Goal: Task Accomplishment & Management: Complete application form

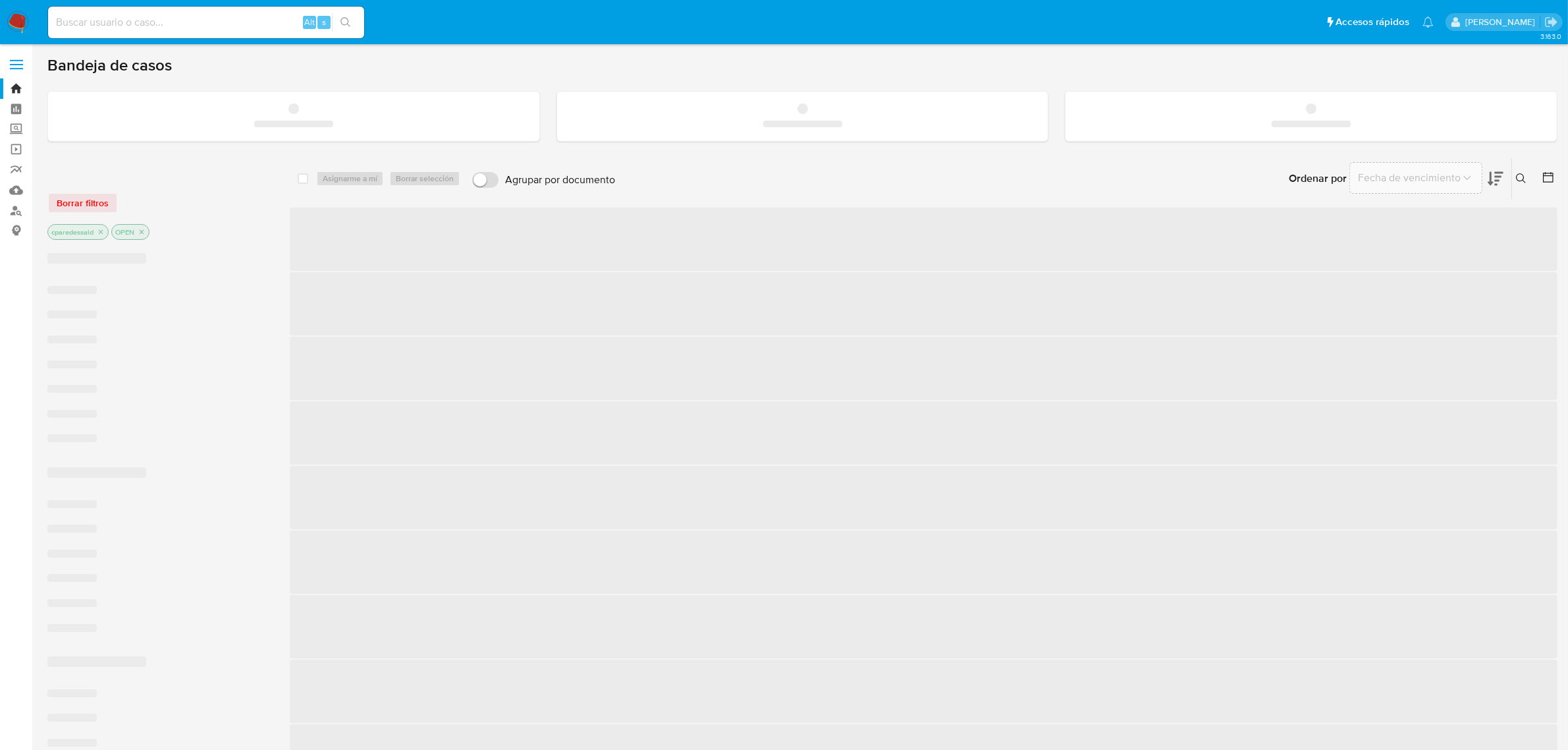
click at [122, 21] on input at bounding box center [206, 22] width 316 height 17
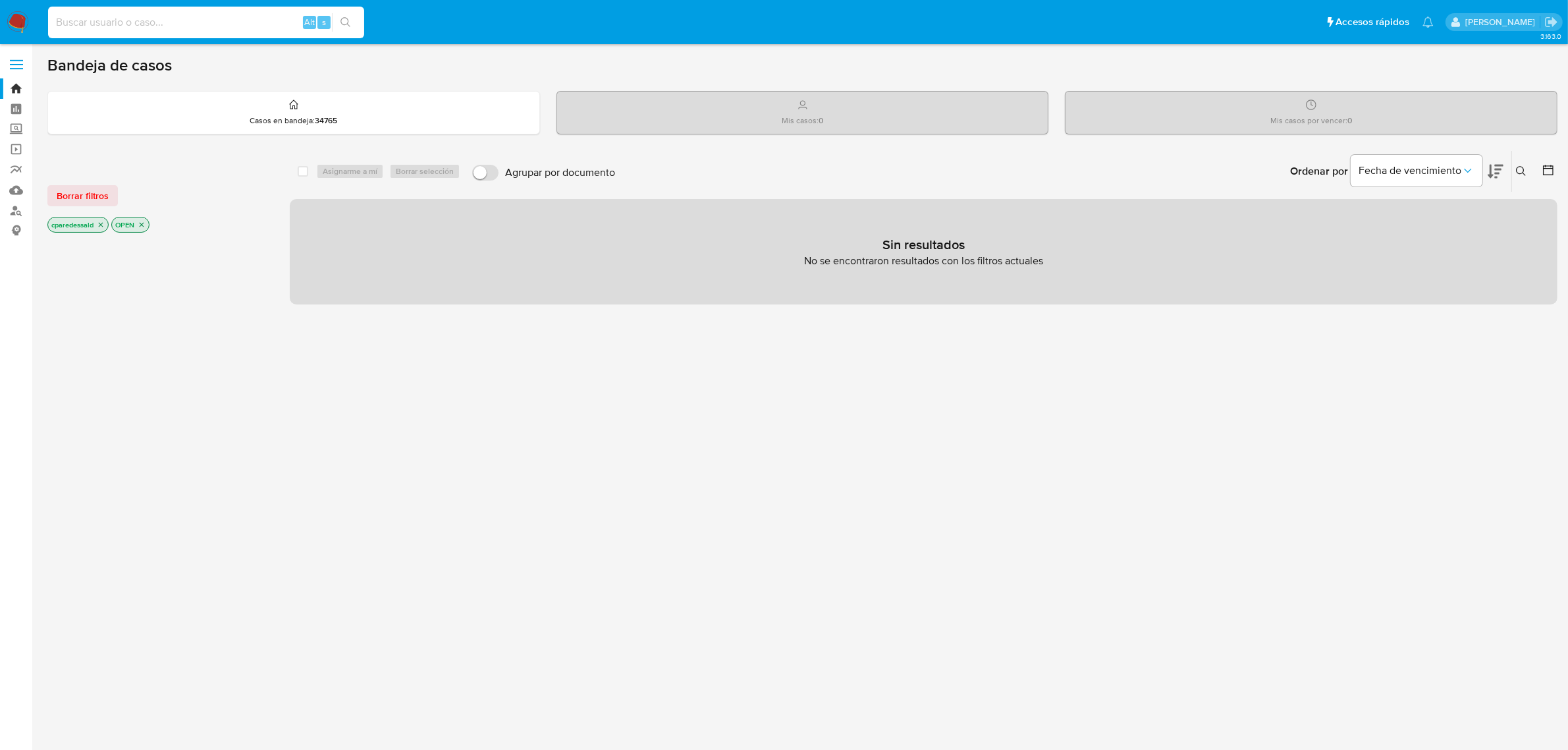
paste input "209664380"
type input "209664380"
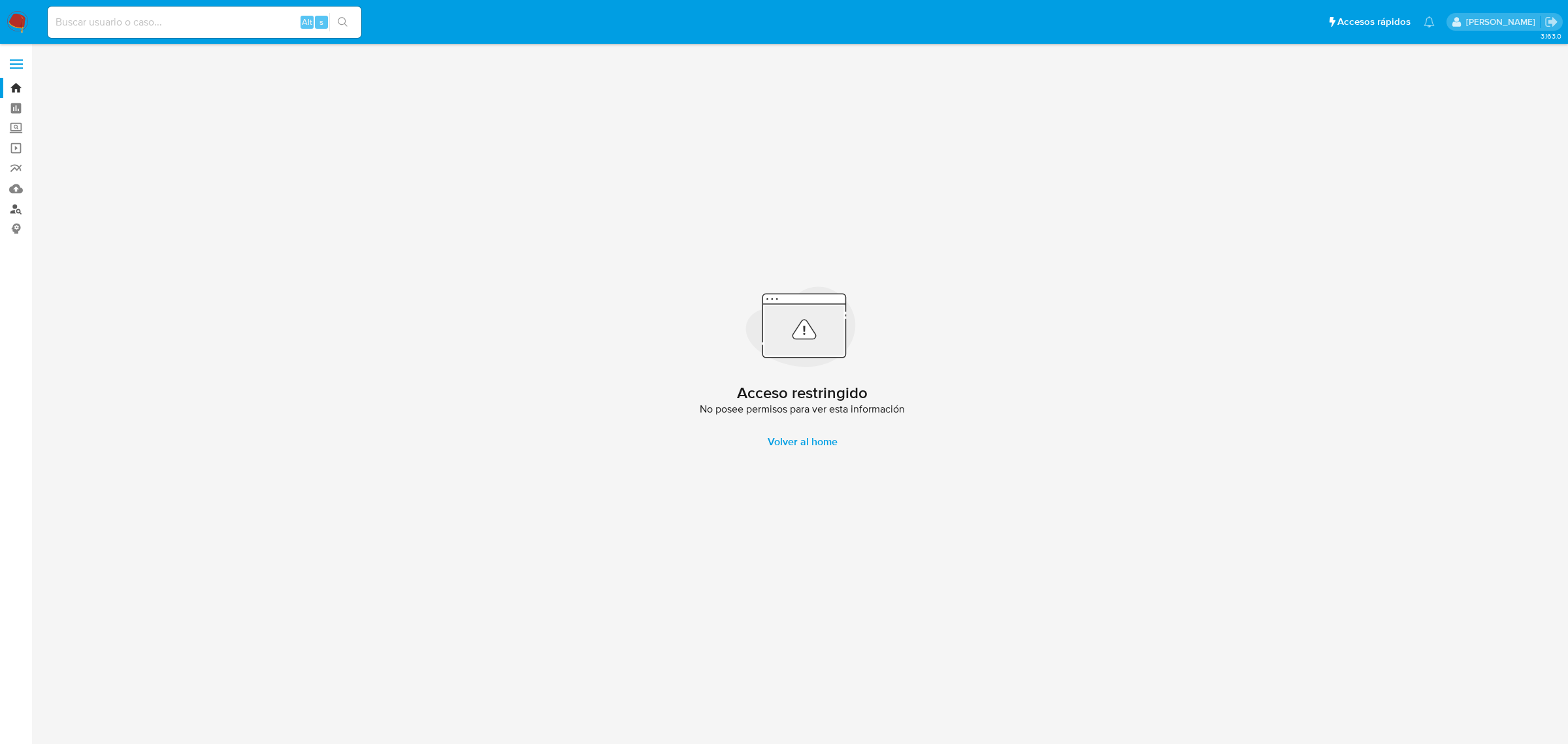
click at [14, 206] on link "Buscador de personas" at bounding box center [78, 208] width 156 height 20
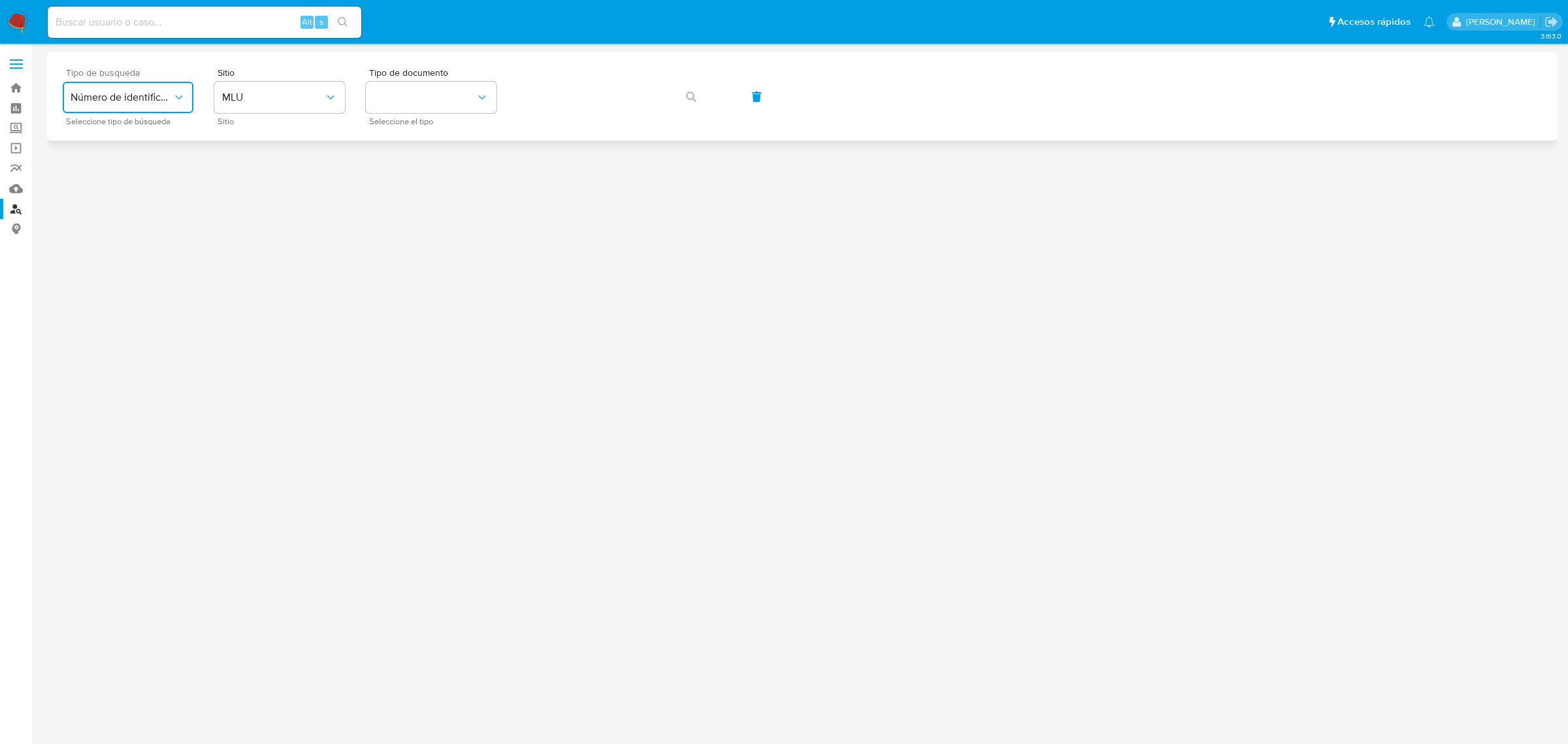
click at [175, 105] on button "Número de identificación" at bounding box center [128, 97] width 131 height 31
click at [151, 136] on span "Número de identificación" at bounding box center [124, 139] width 107 height 27
click at [308, 98] on button "site_id" at bounding box center [280, 97] width 131 height 31
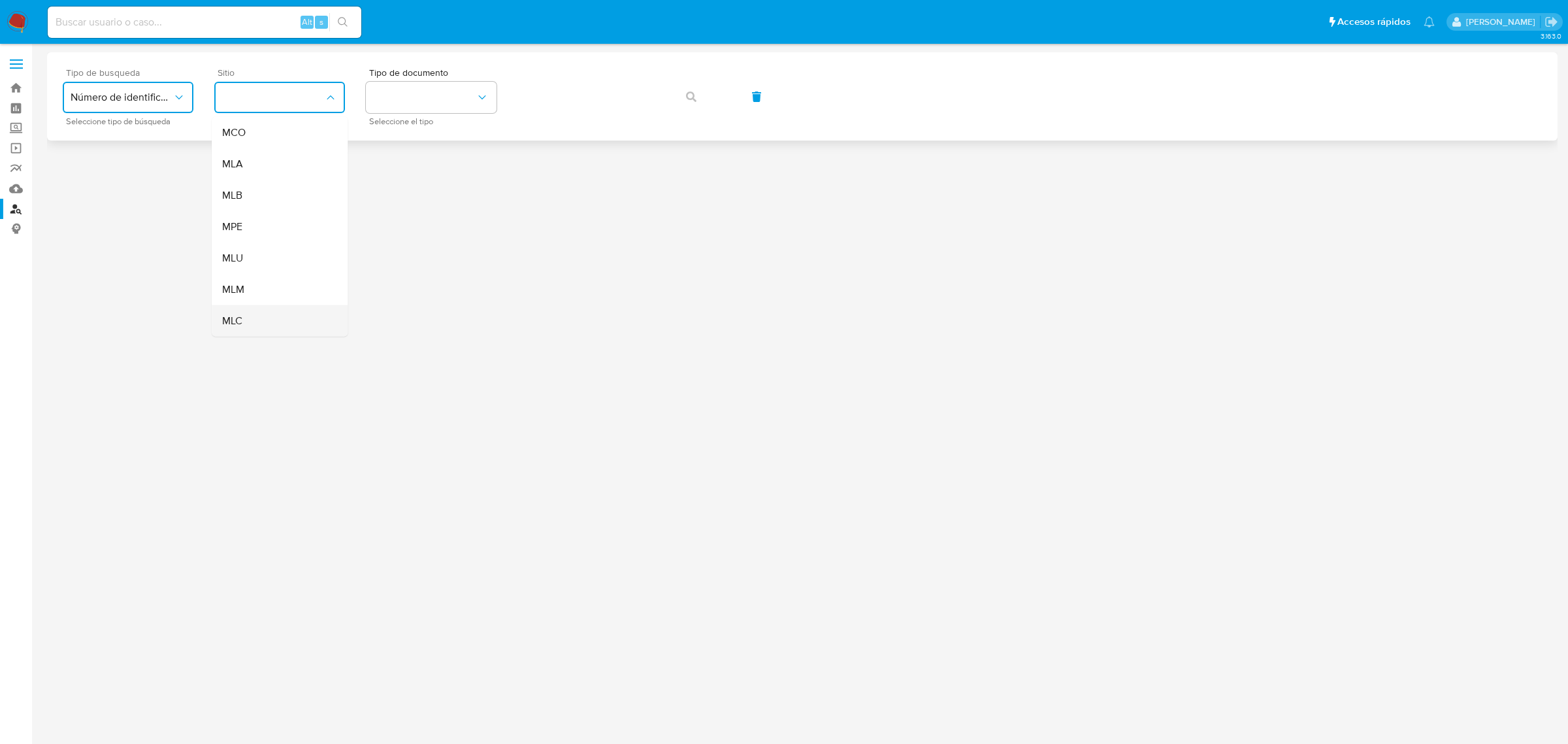
click at [268, 311] on div "MLC" at bounding box center [275, 321] width 107 height 31
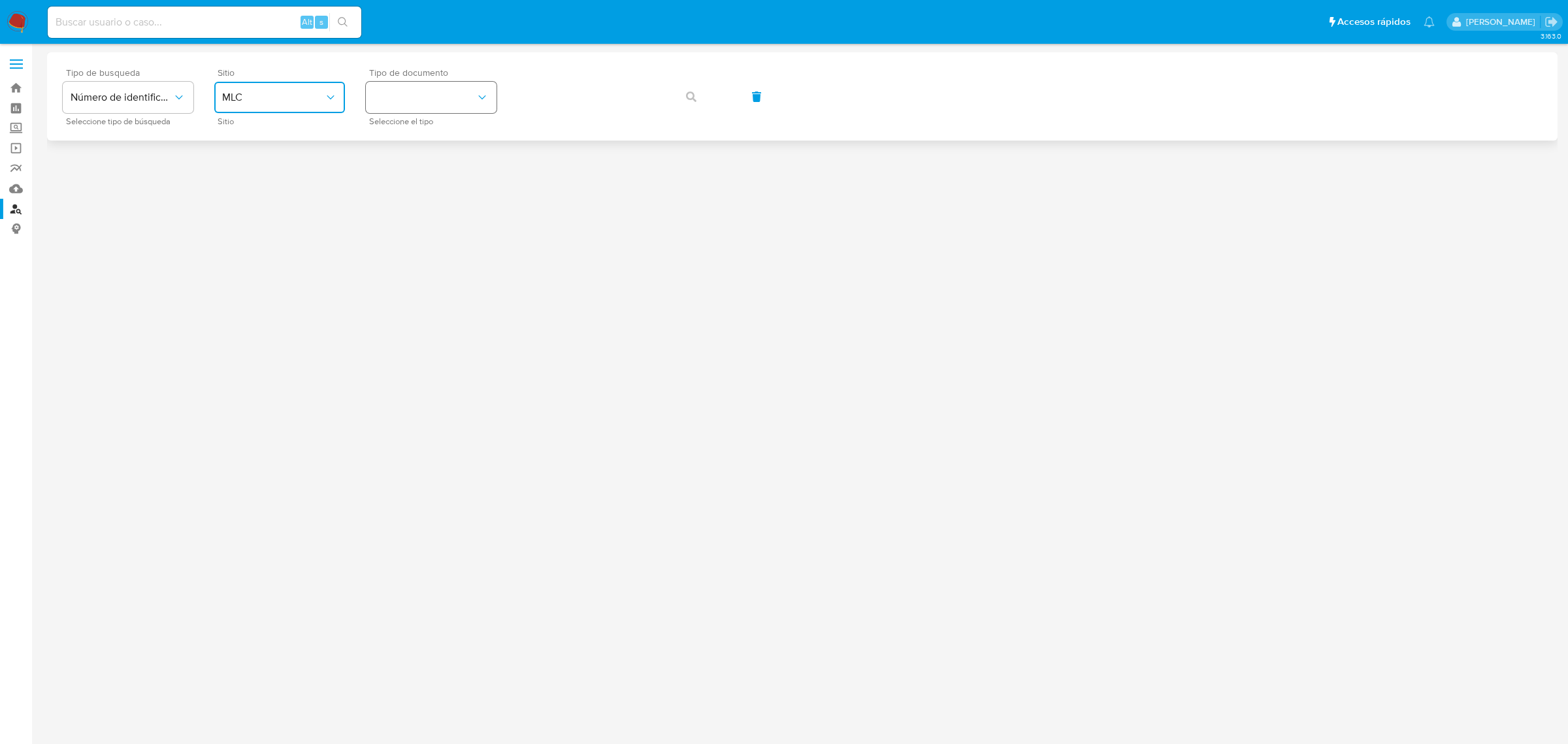
click at [441, 103] on button "identificationType" at bounding box center [431, 97] width 131 height 31
click at [443, 129] on div "RUT RUT" at bounding box center [427, 139] width 107 height 44
click at [711, 89] on button "button" at bounding box center [691, 97] width 44 height 31
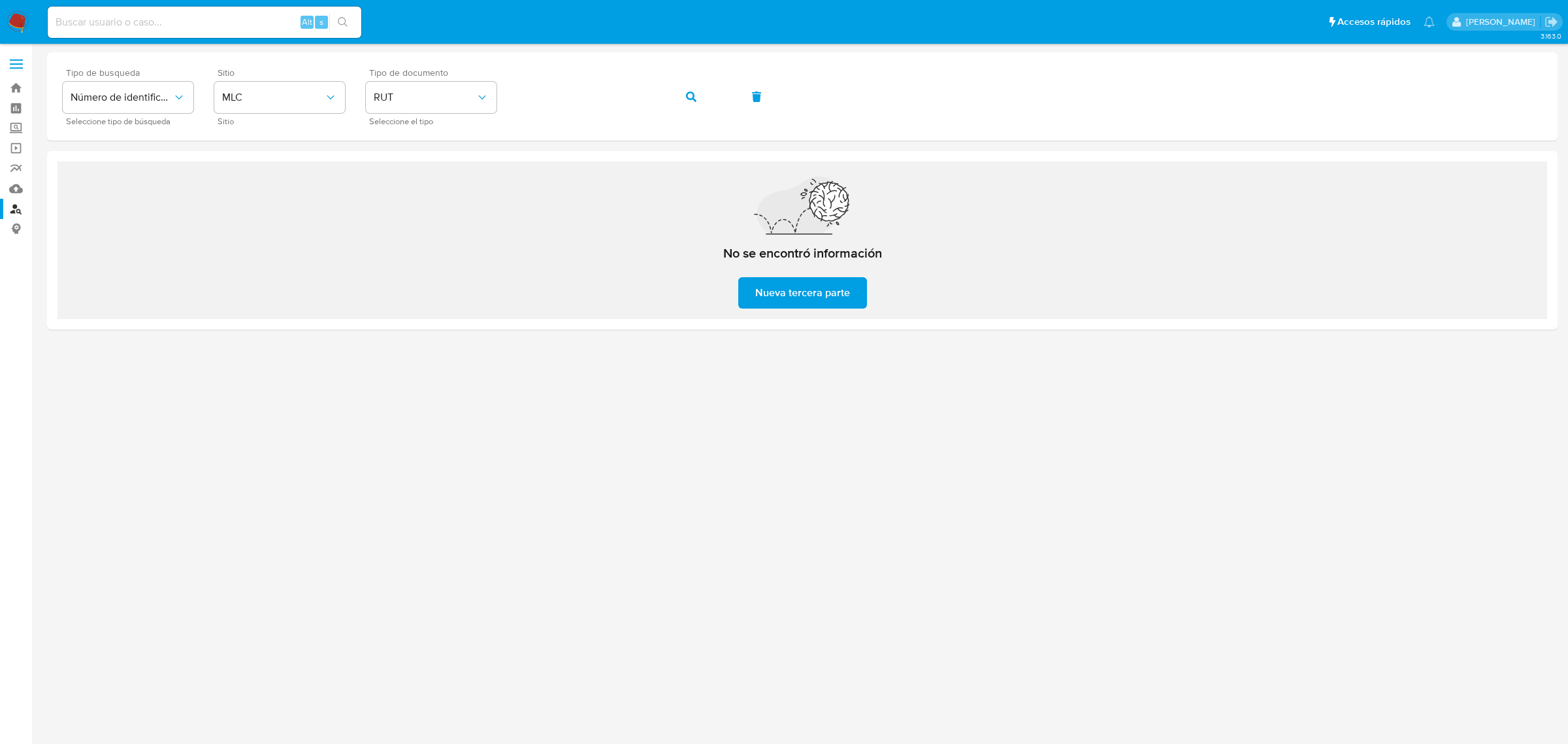
click at [791, 304] on span "Nueva tercera parte" at bounding box center [802, 292] width 95 height 28
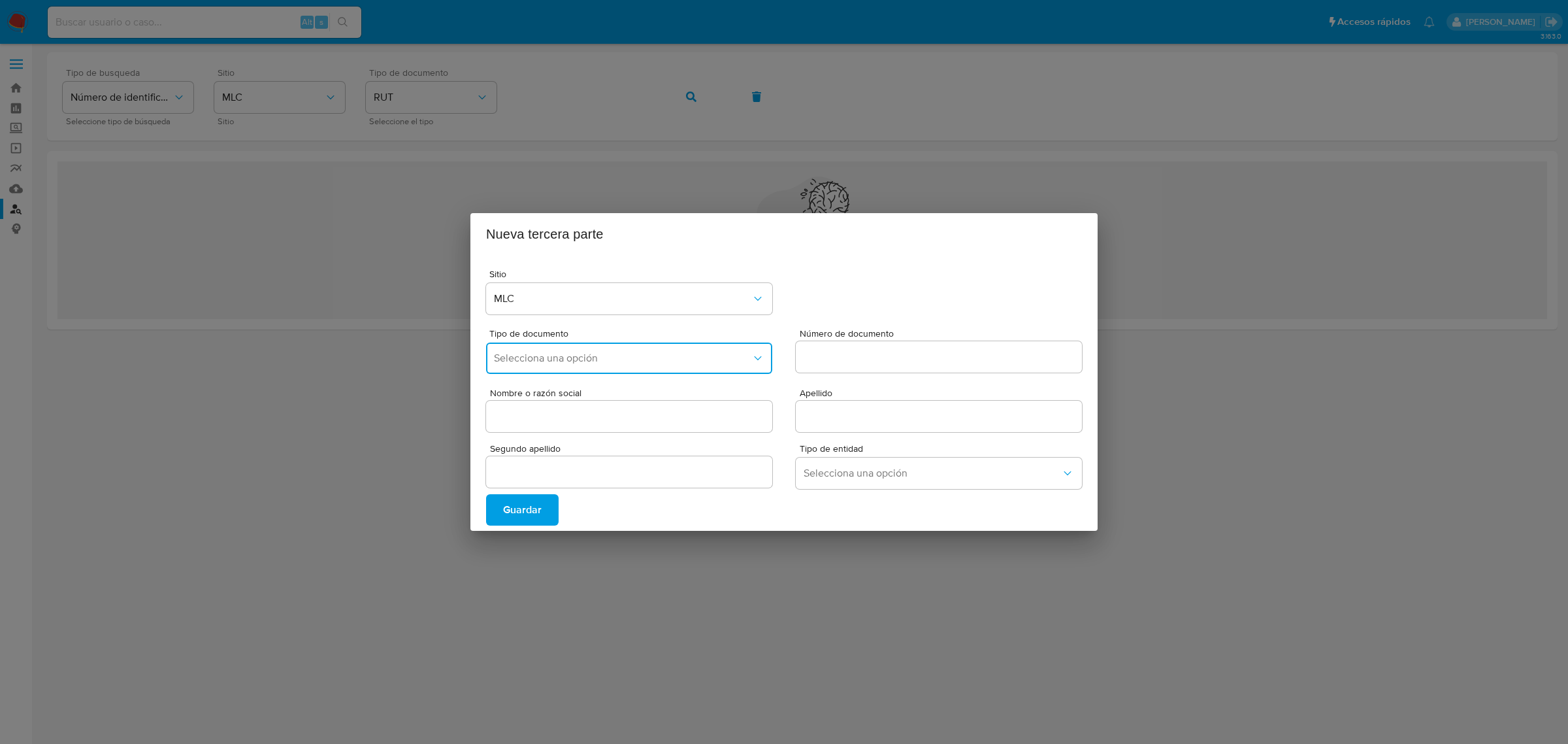
click at [638, 352] on span "Selecciona una opción" at bounding box center [622, 358] width 258 height 13
click at [638, 394] on div "RUT" at bounding box center [625, 393] width 263 height 31
click at [640, 410] on input "Nombre o razón social" at bounding box center [629, 416] width 286 height 17
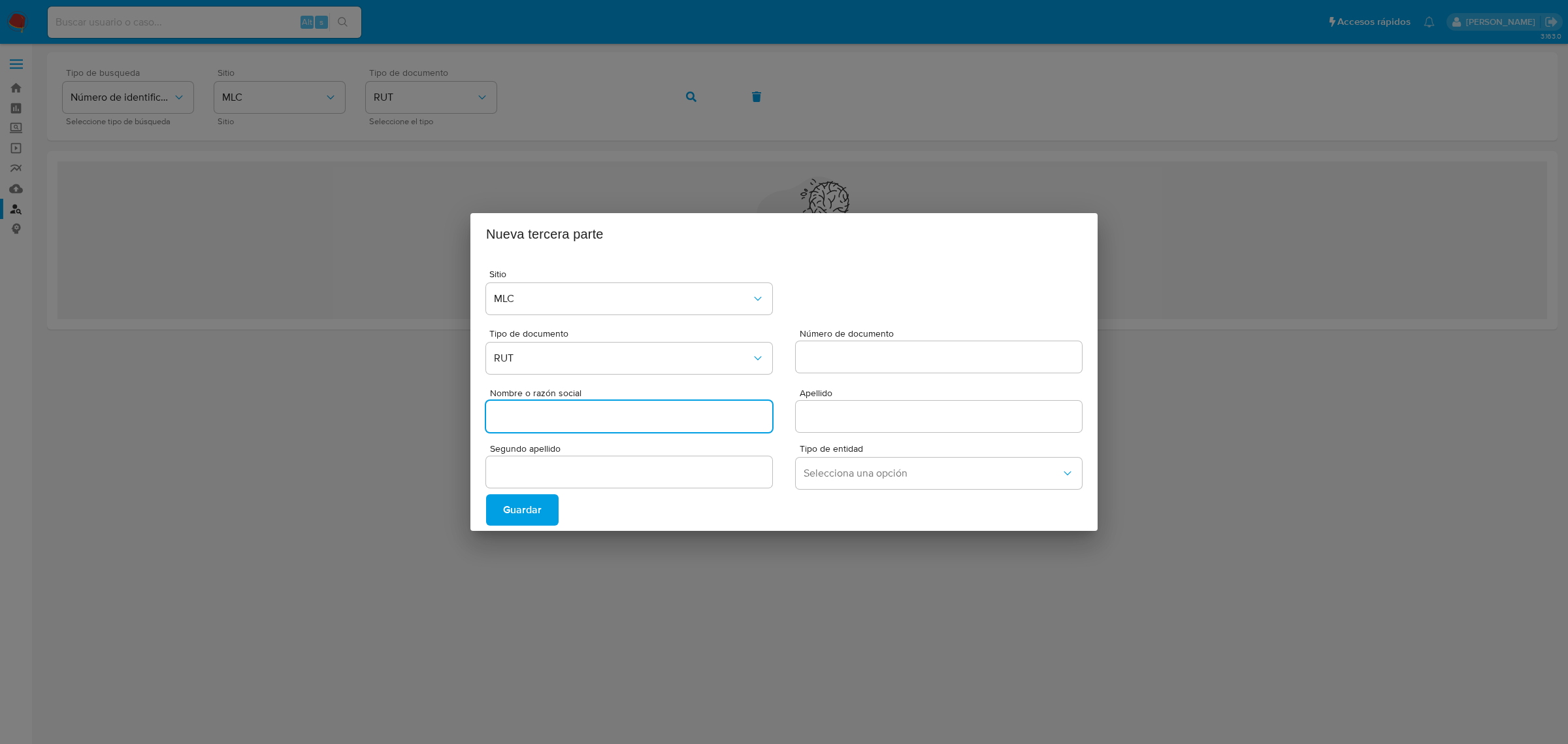
click at [861, 353] on input "Número de documento" at bounding box center [938, 356] width 286 height 17
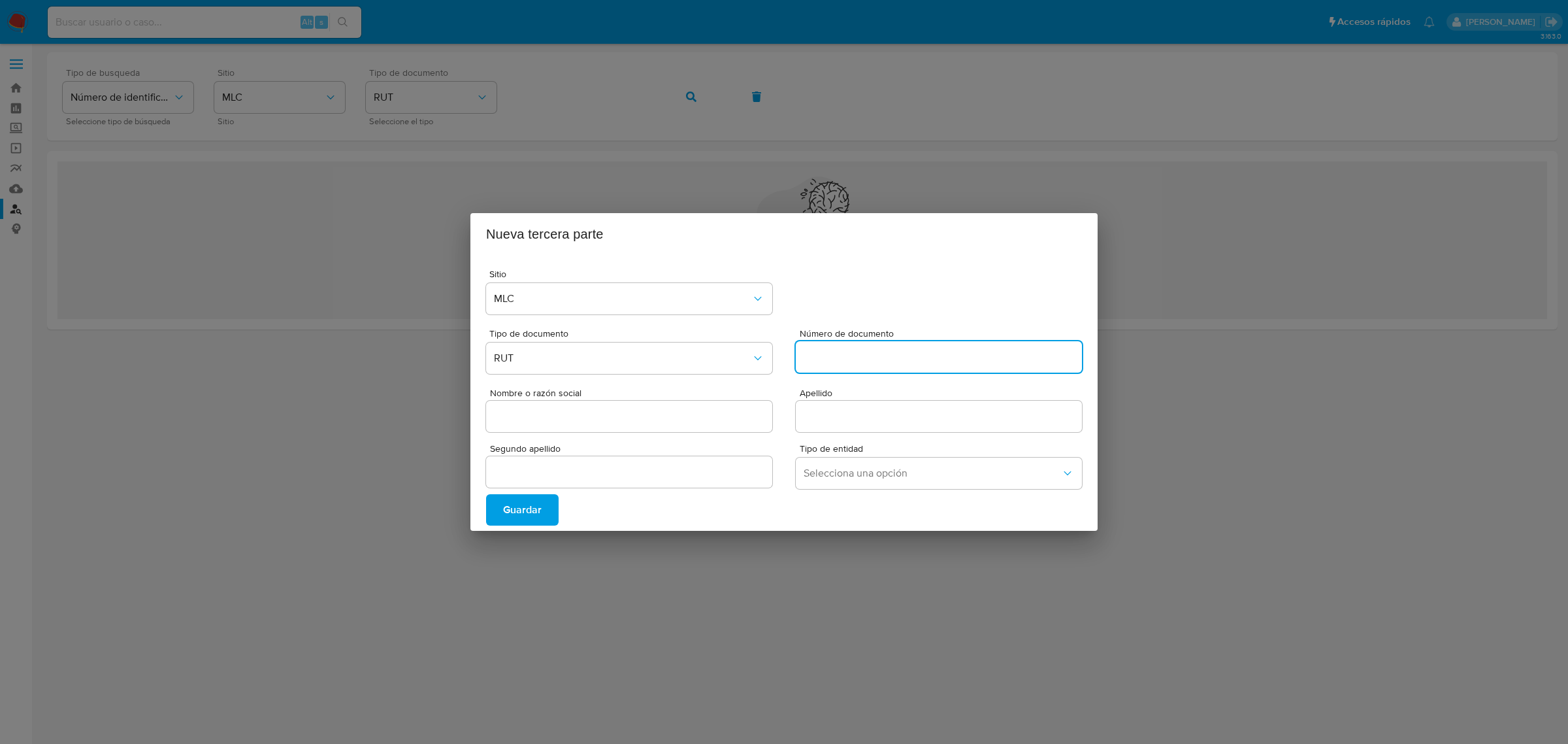
paste input "209664380"
type input "209664380"
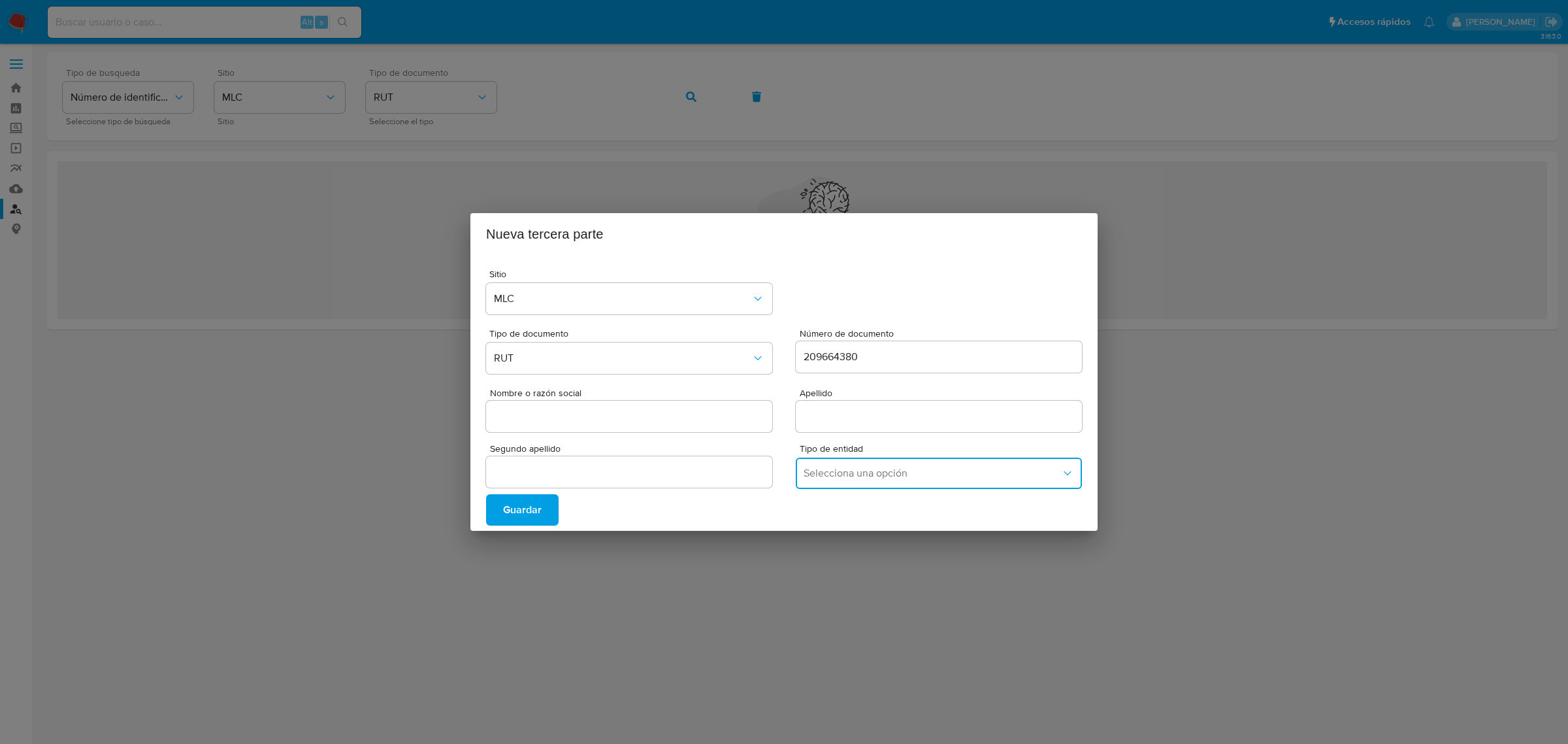
click at [891, 469] on span "Selecciona una opción" at bounding box center [932, 473] width 258 height 13
click at [525, 499] on span "Guardar" at bounding box center [522, 509] width 39 height 28
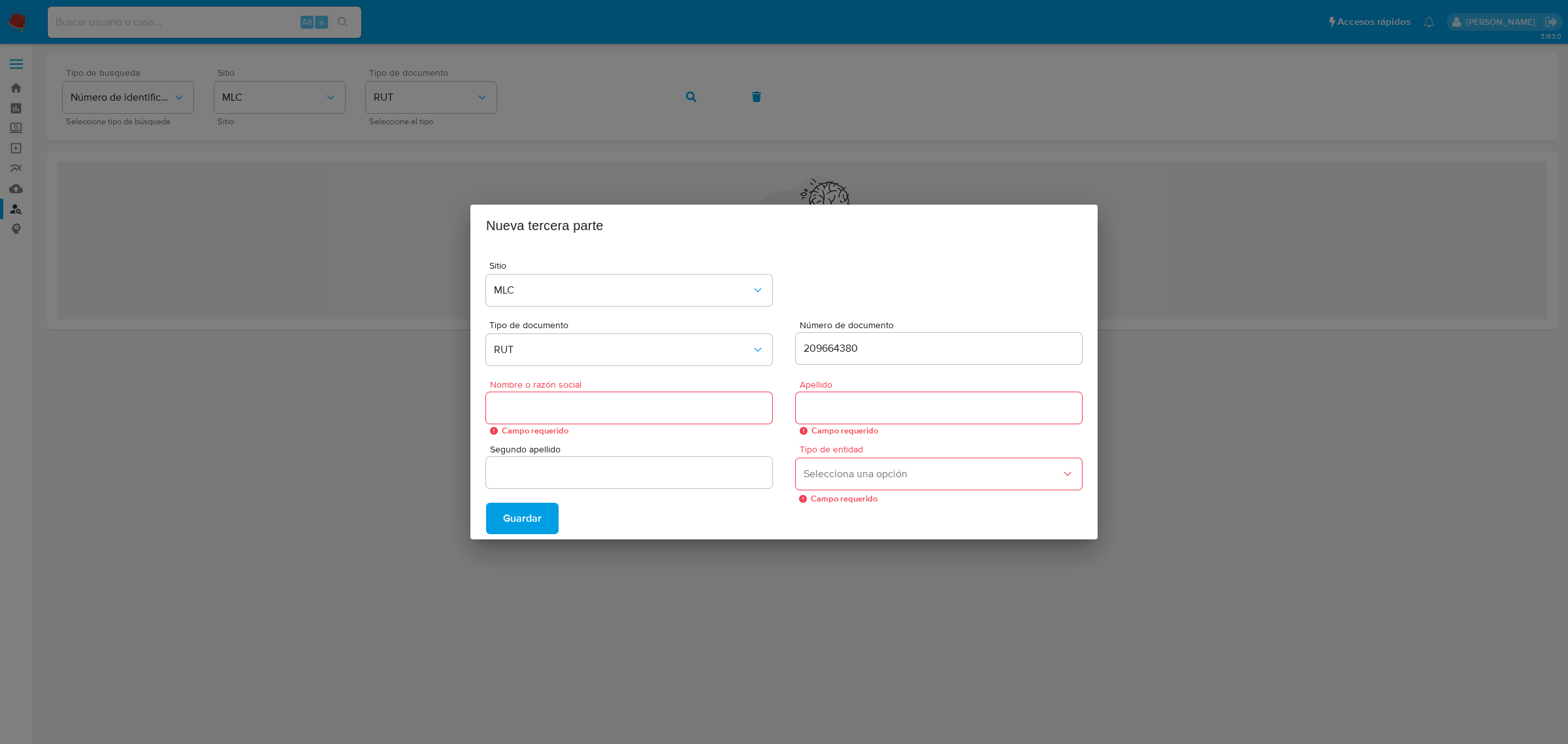
click at [1138, 234] on div "Nueva tercera parte Sitio MLC Tipo de documento RUT Número de documento 2096643…" at bounding box center [784, 372] width 1568 height 744
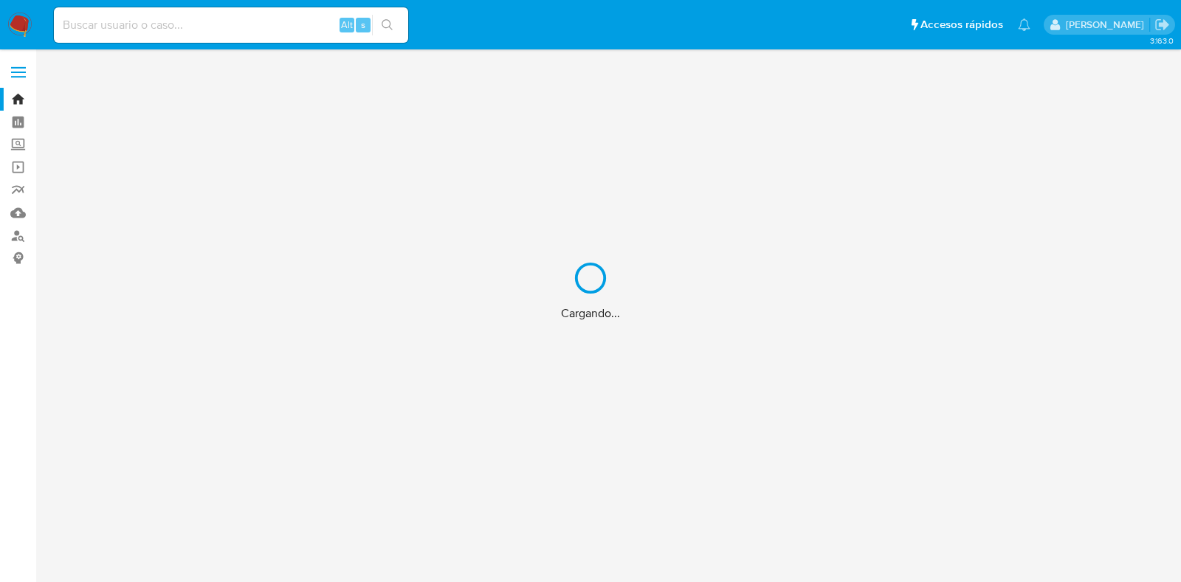
click at [242, 21] on div "Cargando..." at bounding box center [590, 291] width 1181 height 582
click at [212, 24] on div "Cargando..." at bounding box center [590, 291] width 1181 height 582
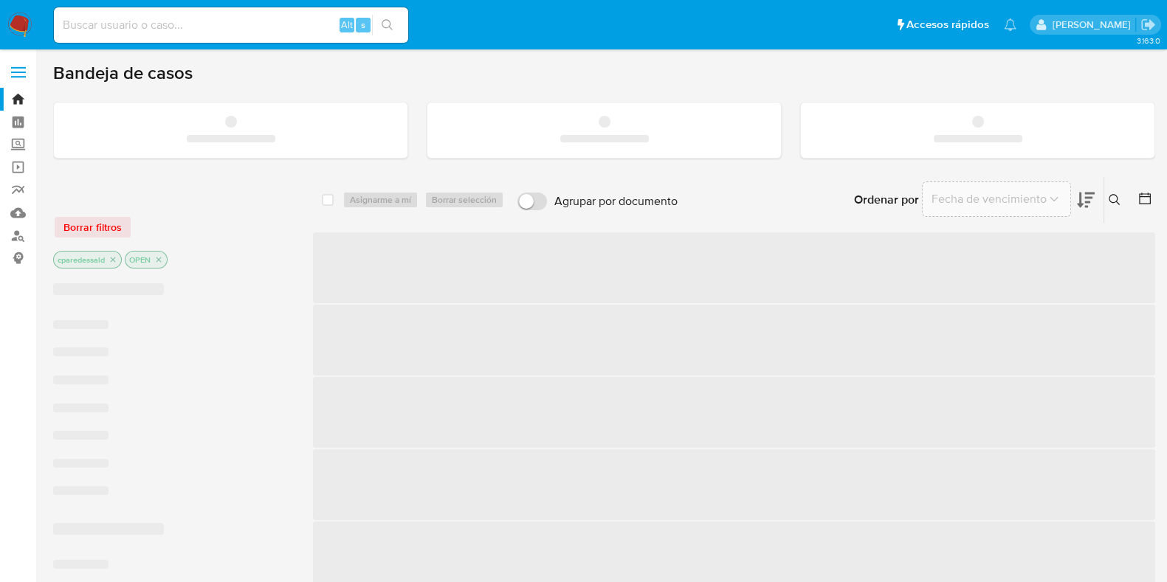
click at [211, 24] on input at bounding box center [231, 25] width 354 height 19
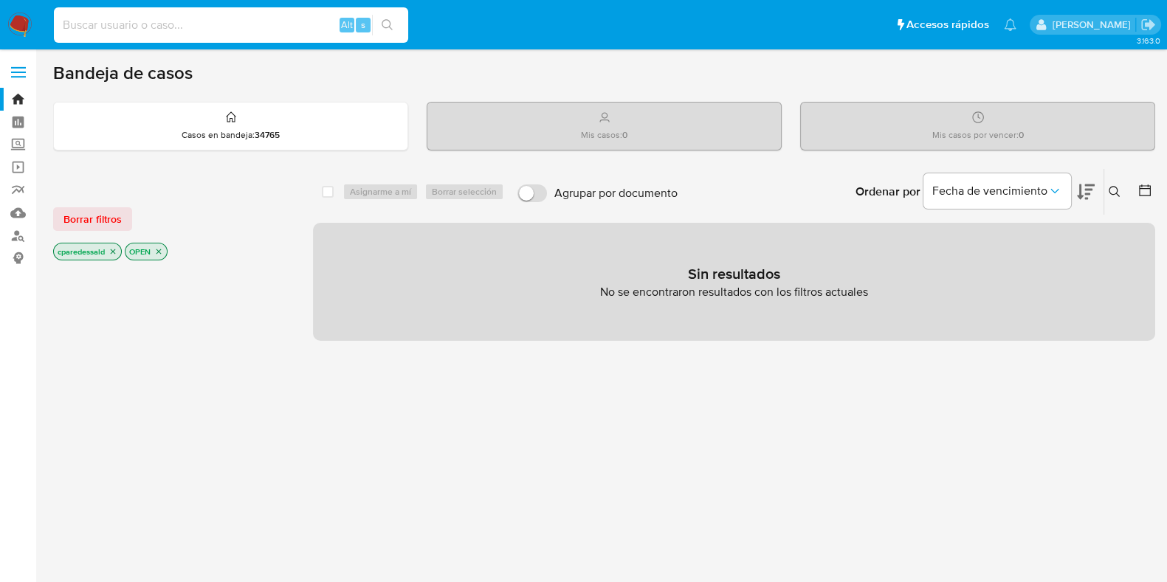
paste input "8a4384d28081f59bc4cddd608b204e8c"
type input "8a4384d28081f59bc4cddd608b204e8c"
